Goal: Task Accomplishment & Management: Manage account settings

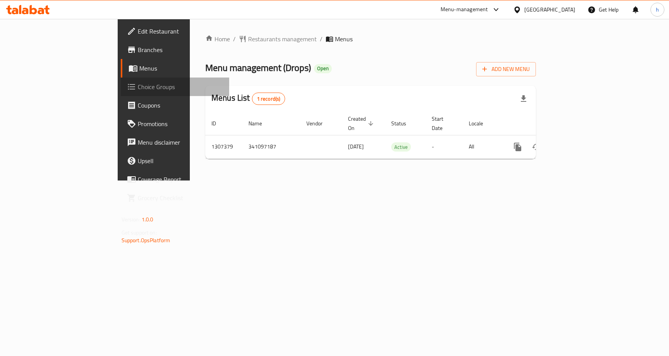
click at [138, 85] on span "Choice Groups" at bounding box center [181, 86] width 86 height 9
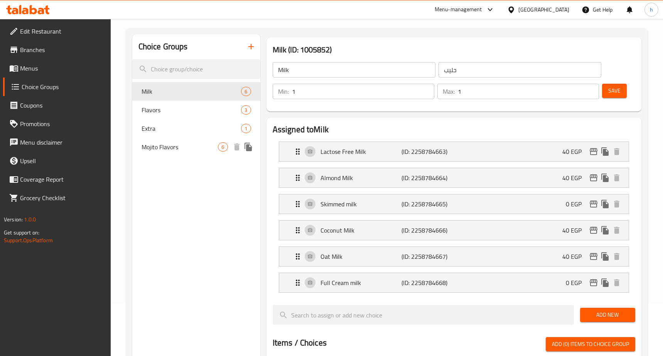
scroll to position [39, 0]
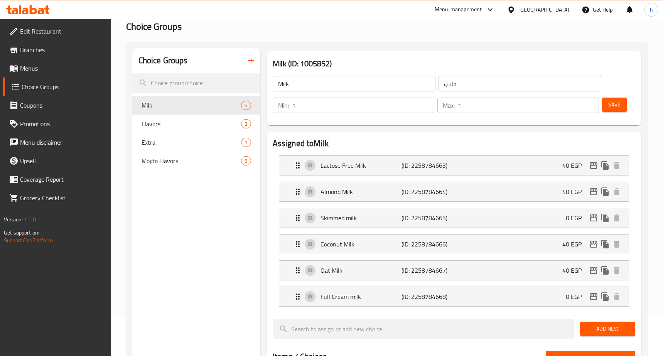
click at [526, 25] on h2 "Choice Groups" at bounding box center [387, 26] width 522 height 12
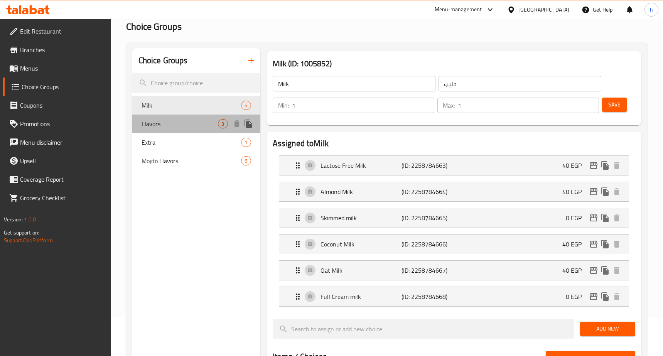
click at [186, 121] on span "Flavors" at bounding box center [180, 123] width 77 height 9
type input "Flavors"
type input "نكهات"
type input "0"
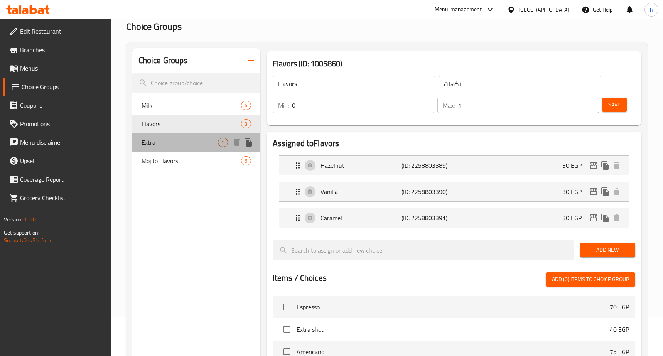
click at [200, 137] on div "Extra 1" at bounding box center [196, 142] width 128 height 19
type input "Extra"
type input "اضافة"
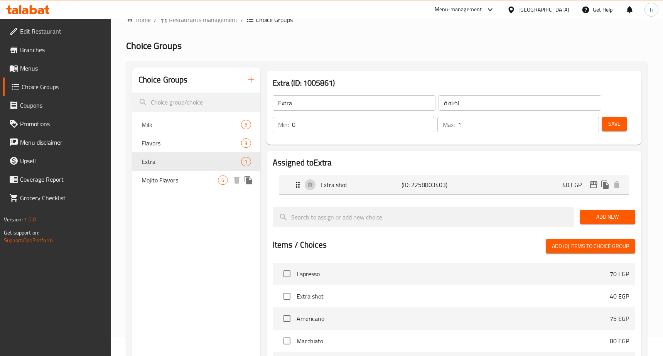
scroll to position [0, 0]
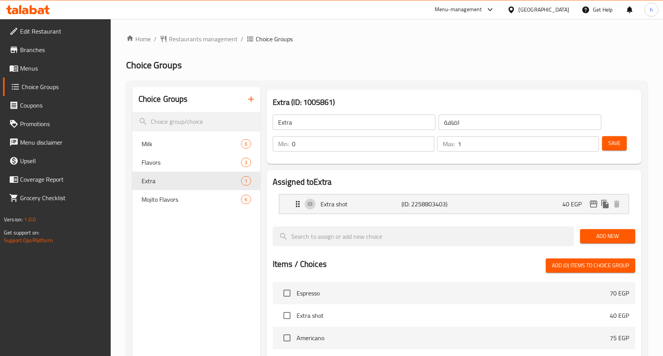
click at [63, 28] on span "Edit Restaurant" at bounding box center [62, 31] width 85 height 9
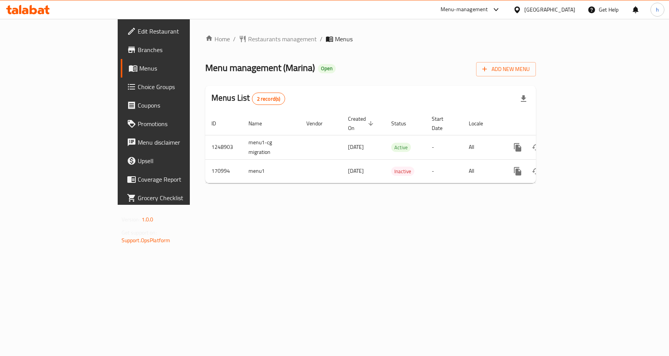
click at [138, 86] on span "Choice Groups" at bounding box center [181, 86] width 86 height 9
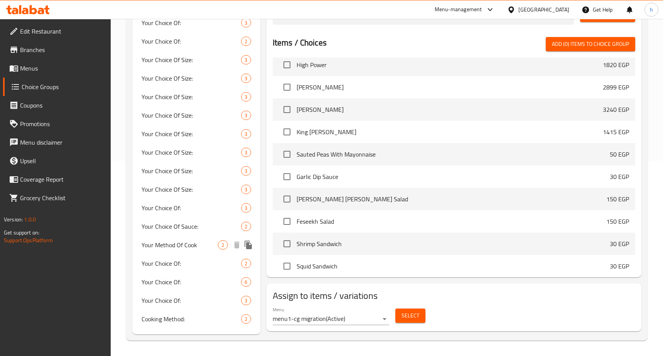
scroll to position [424, 0]
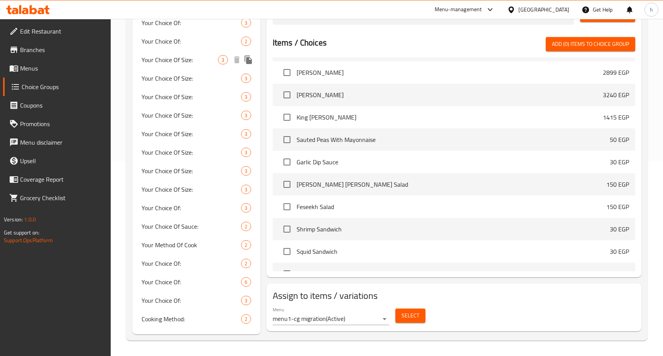
click at [179, 58] on span "Your Choice Of Size:" at bounding box center [180, 59] width 77 height 9
type input "Your Choice Of Size:"
type input "إختيارك من الحجم:"
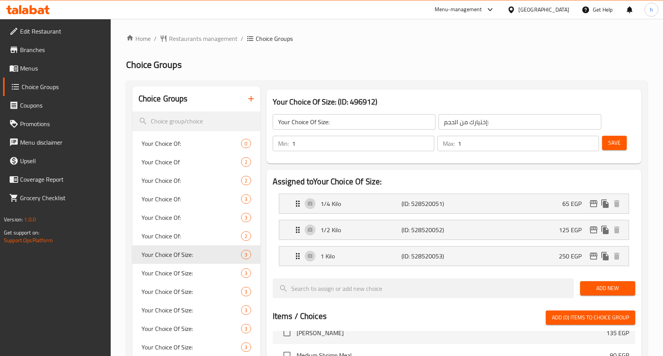
scroll to position [0, 0]
click at [56, 28] on span "Edit Restaurant" at bounding box center [62, 31] width 85 height 9
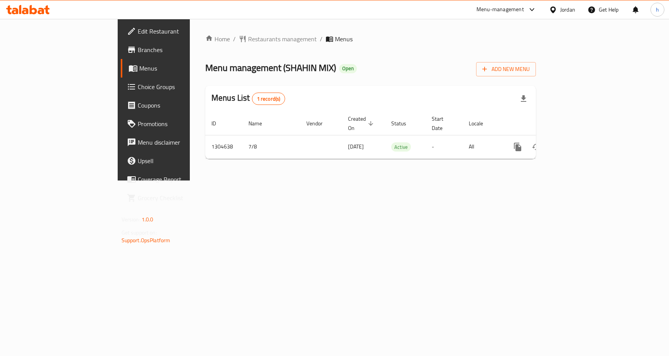
click at [138, 90] on span "Choice Groups" at bounding box center [181, 86] width 86 height 9
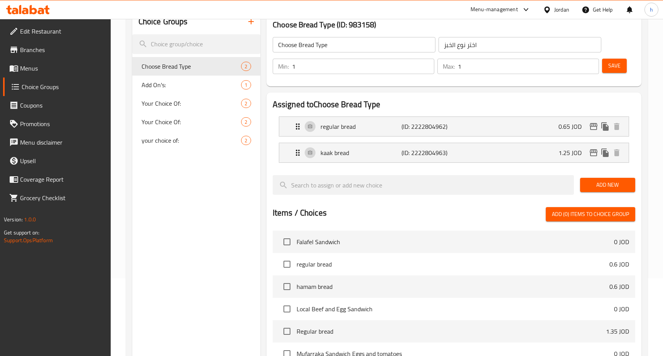
scroll to position [77, 0]
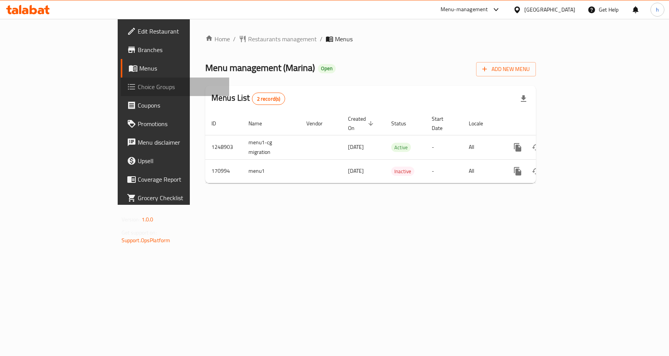
click at [138, 88] on span "Choice Groups" at bounding box center [181, 86] width 86 height 9
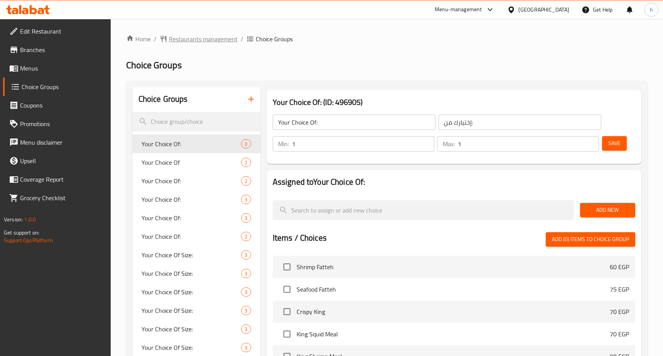
click at [221, 38] on span "Restaurants management" at bounding box center [203, 38] width 69 height 9
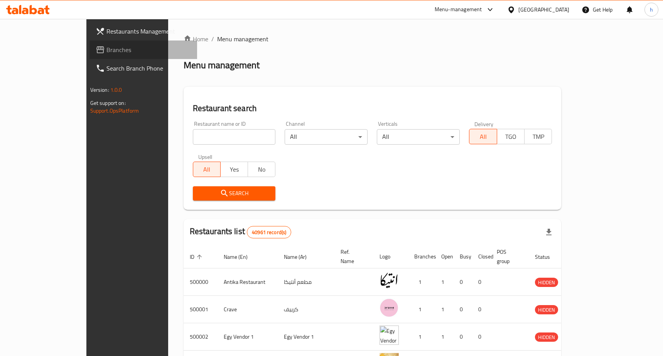
click at [107, 50] on span "Branches" at bounding box center [149, 49] width 85 height 9
